Goal: Task Accomplishment & Management: Manage account settings

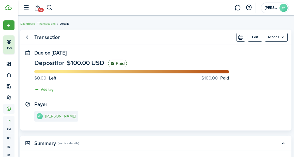
scroll to position [76, 0]
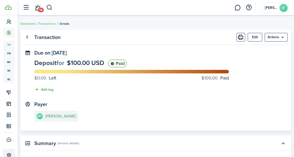
click at [144, 25] on breadcrumb "Dashboard Transactions Details" at bounding box center [155, 21] width 271 height 12
click at [102, 28] on transaction-view-wrapper "Transaction Edit Actions Due on [DATE] Deposit for $100.00 USD Paid $0.00 Left …" at bounding box center [156, 141] width 276 height 229
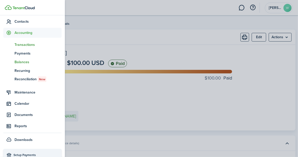
click at [26, 62] on span "Balances" at bounding box center [38, 61] width 47 height 5
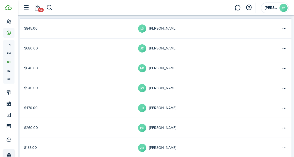
scroll to position [76, 0]
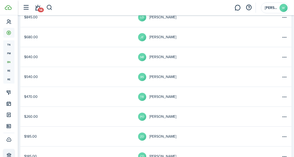
click at [97, 76] on link "$540.00" at bounding box center [79, 77] width 118 height 20
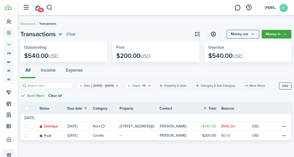
scroll to position [0, 0]
click at [170, 69] on div "All Income Expense" at bounding box center [155, 72] width 271 height 18
click at [142, 24] on breadcrumb "Dashboard Transactions" at bounding box center [155, 21] width 271 height 12
click at [108, 25] on breadcrumb "Dashboard Transactions" at bounding box center [155, 21] width 271 height 12
click at [138, 23] on breadcrumb "Dashboard Transactions" at bounding box center [155, 21] width 271 height 12
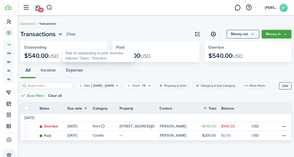
scroll to position [0, 0]
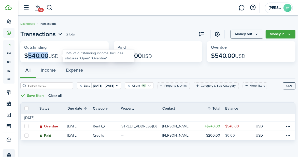
drag, startPoint x: 25, startPoint y: 55, endPoint x: 43, endPoint y: 57, distance: 18.6
click at [43, 57] on p "$540.00 USD" at bounding box center [41, 55] width 34 height 7
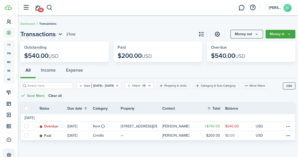
click at [89, 21] on breadcrumb "Dashboard Transactions" at bounding box center [157, 21] width 275 height 12
drag, startPoint x: 114, startPoint y: 23, endPoint x: 124, endPoint y: 30, distance: 12.4
click at [118, 27] on dashboard-content "Dashboard Transactions Transactions 2 Total Money out Money in Outstanding $540…" at bounding box center [158, 78] width 280 height 157
click at [133, 31] on page-view-header "Transactions 2 Total Money out Money in" at bounding box center [157, 34] width 275 height 9
click at [79, 83] on button "Clear filter" at bounding box center [81, 85] width 4 height 4
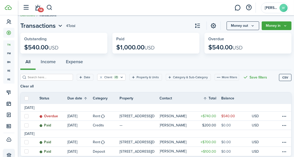
scroll to position [17, 0]
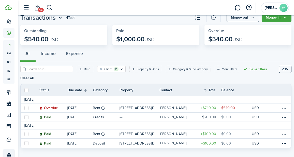
click at [105, 54] on div "All Income Expense" at bounding box center [155, 56] width 271 height 18
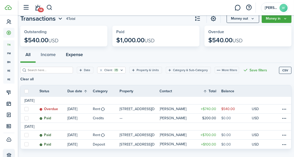
scroll to position [0, 0]
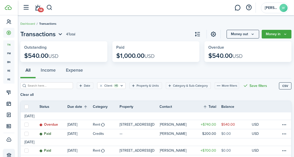
drag, startPoint x: 126, startPoint y: 25, endPoint x: 129, endPoint y: 31, distance: 6.1
click at [126, 26] on breadcrumb "Dashboard Transactions" at bounding box center [155, 21] width 271 height 12
click at [283, 33] on button "Money in" at bounding box center [277, 34] width 30 height 9
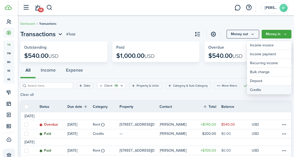
click at [263, 88] on link "Credits" at bounding box center [269, 89] width 45 height 9
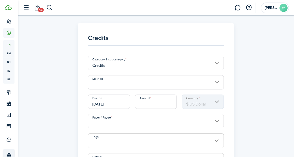
click at [140, 85] on input "Method" at bounding box center [156, 82] width 136 height 14
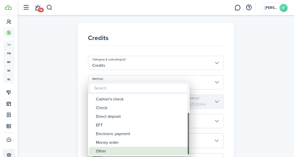
click at [113, 150] on div "Other" at bounding box center [141, 151] width 90 height 9
type input "Other"
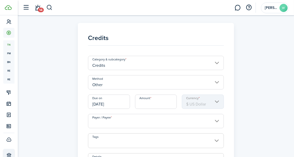
click at [145, 103] on input "Amount" at bounding box center [156, 101] width 42 height 14
click at [143, 120] on input "Payer / Payee" at bounding box center [156, 121] width 136 height 14
type input "$150.00"
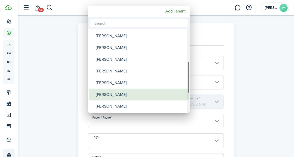
click at [122, 92] on div "[PERSON_NAME]" at bounding box center [141, 95] width 90 height 12
type input "[PERSON_NAME]"
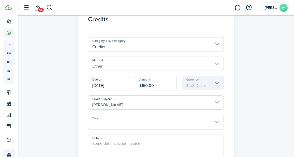
scroll to position [51, 0]
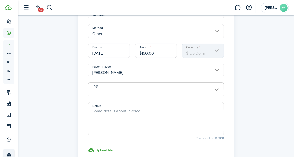
click at [122, 116] on textarea "Details" at bounding box center [155, 120] width 135 height 24
type textarea "G"
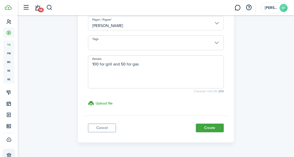
scroll to position [102, 0]
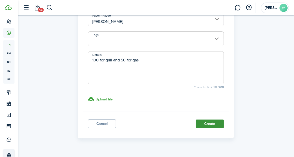
type textarea "100 for grill and 50 for gas"
click at [209, 126] on button "Create" at bounding box center [210, 123] width 28 height 9
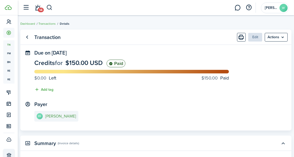
click at [72, 117] on e-details-info-title "[PERSON_NAME]" at bounding box center [60, 116] width 31 height 5
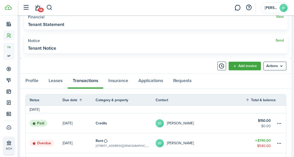
scroll to position [229, 0]
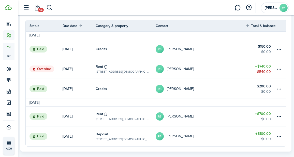
click at [215, 51] on link "RS [PERSON_NAME]" at bounding box center [201, 49] width 90 height 20
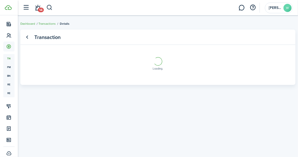
scroll to position [76, 0]
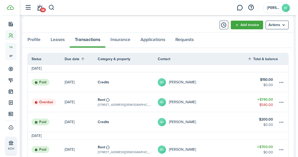
scroll to position [204, 0]
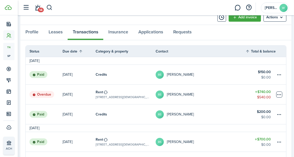
click at [279, 93] on table-menu-btn-icon at bounding box center [279, 94] width 6 height 6
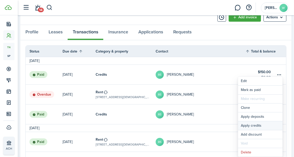
click at [242, 125] on button "Apply credits" at bounding box center [260, 125] width 45 height 9
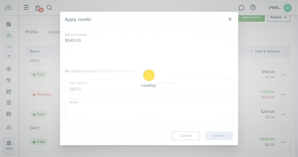
type input "$150.00"
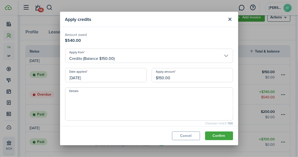
click at [109, 73] on input "[DATE]" at bounding box center [105, 75] width 81 height 14
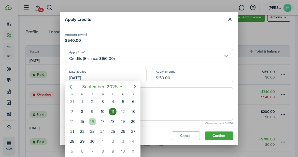
click at [96, 120] on div "16" at bounding box center [92, 122] width 10 height 10
type input "[DATE]"
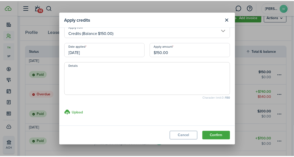
scroll to position [42, 0]
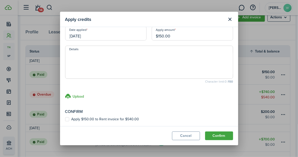
drag, startPoint x: 95, startPoint y: 119, endPoint x: 120, endPoint y: 122, distance: 25.5
click at [95, 119] on label "Apply $150.00 to Rent invoice for $540.00" at bounding box center [102, 119] width 74 height 4
checkbox input "true"
click at [212, 133] on button "Confirm" at bounding box center [219, 135] width 28 height 9
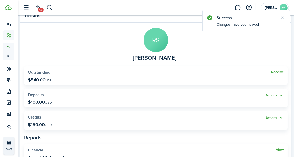
scroll to position [51, 0]
